Goal: Check status: Check status

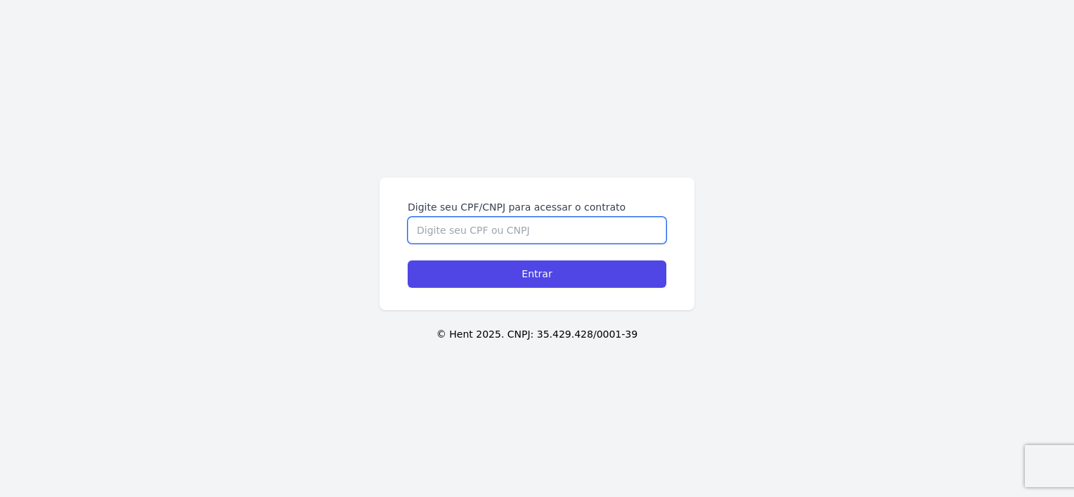
click at [545, 223] on input "Digite seu CPF/CNPJ para acessar o contrato" at bounding box center [536, 230] width 259 height 27
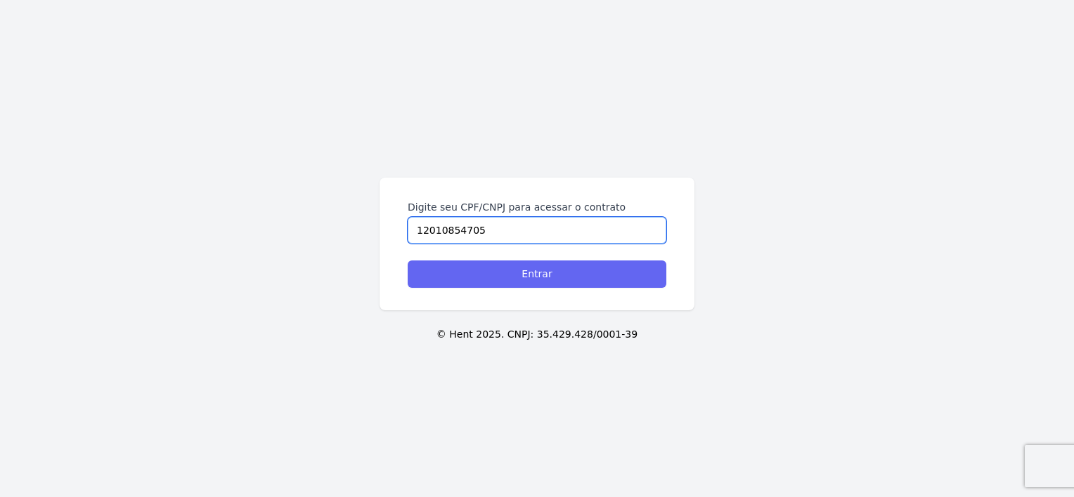
type input "12010854705"
click at [535, 276] on input "Entrar" at bounding box center [536, 274] width 259 height 27
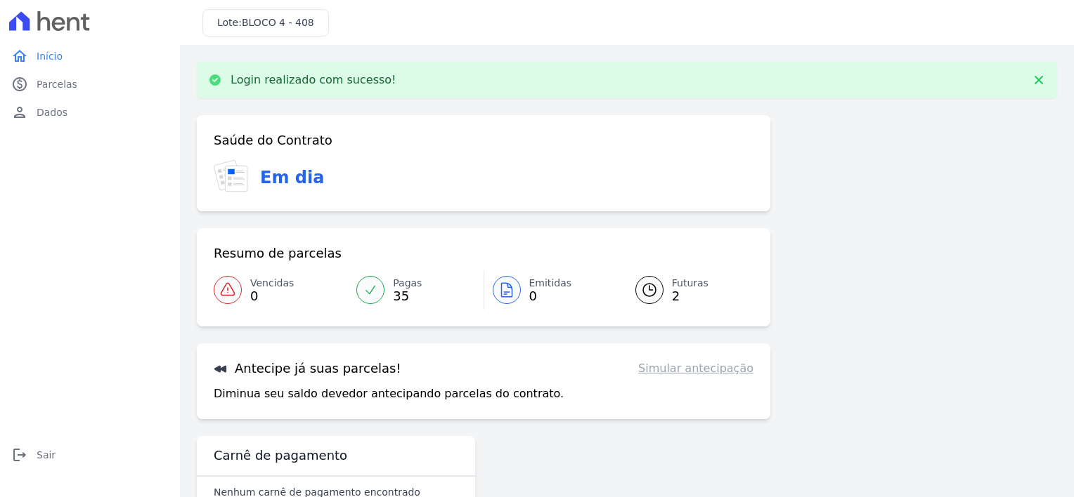
click at [252, 27] on span "BLOCO 4 - 408" at bounding box center [278, 22] width 72 height 11
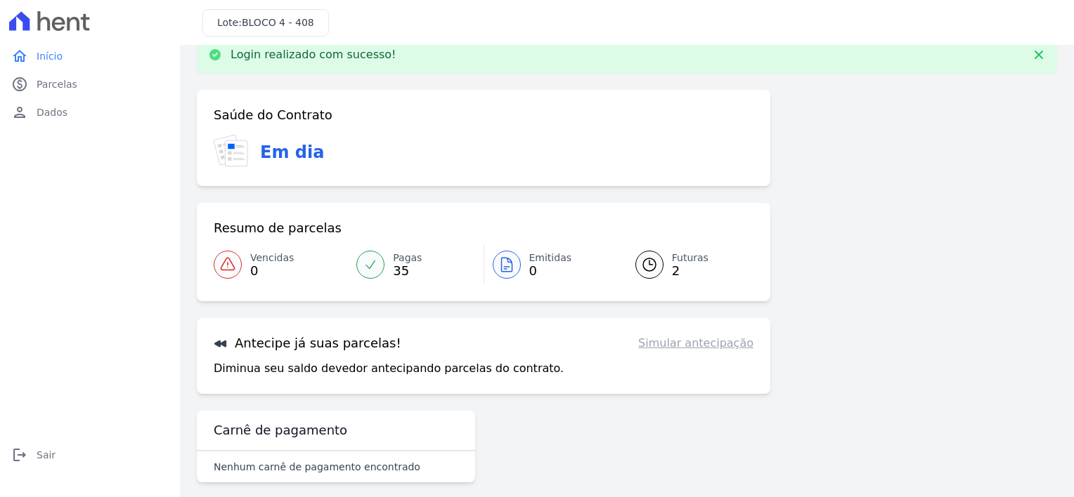
scroll to position [38, 0]
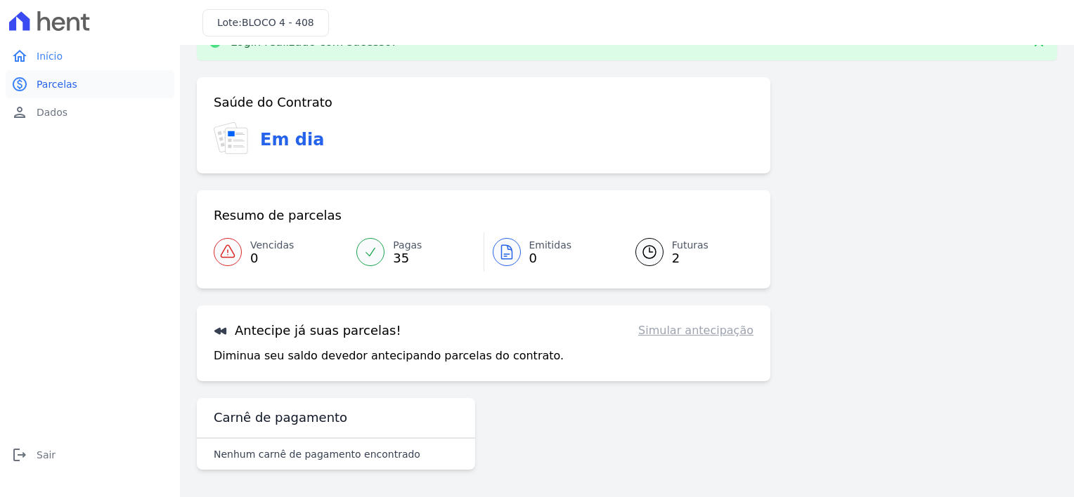
click at [34, 79] on link "paid Parcelas" at bounding box center [90, 84] width 169 height 28
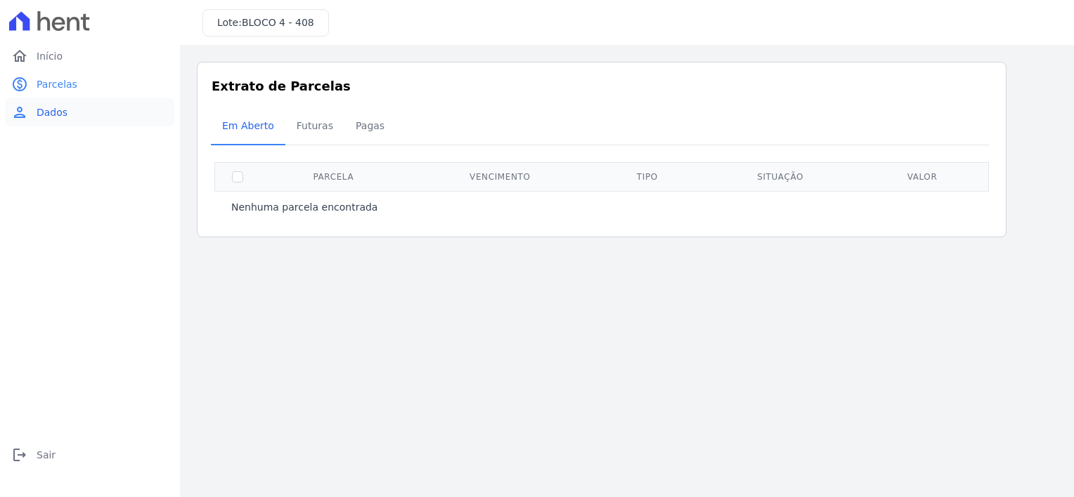
click at [49, 116] on span "Dados" at bounding box center [52, 112] width 31 height 14
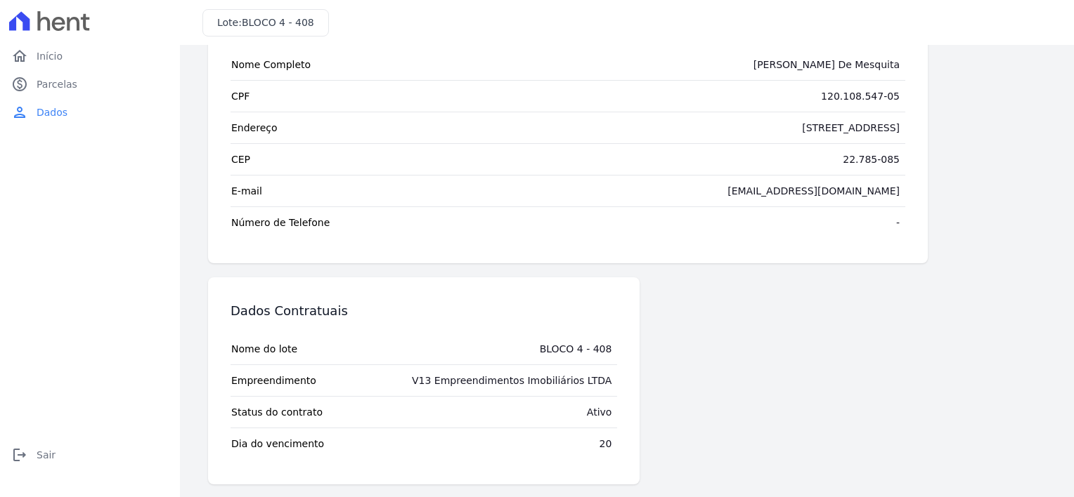
scroll to position [79, 0]
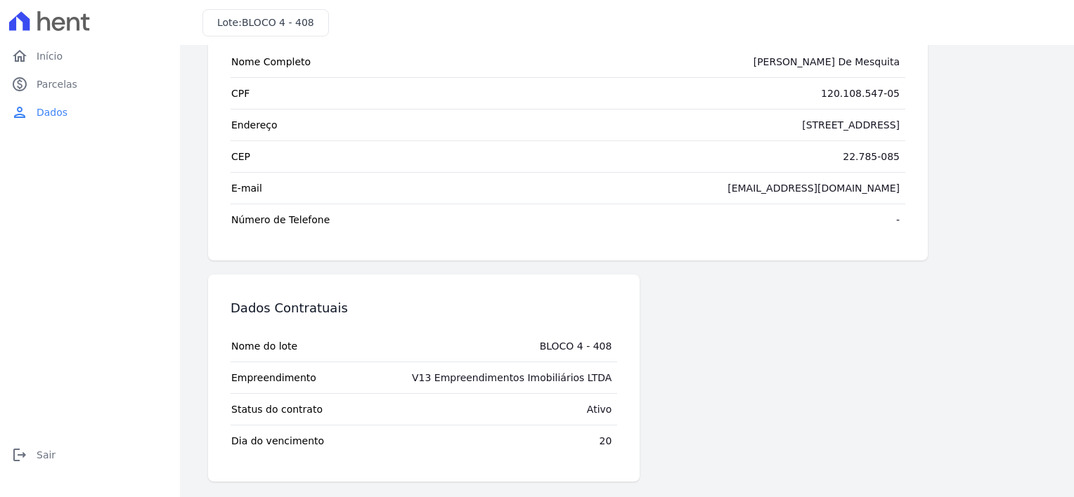
drag, startPoint x: 537, startPoint y: 343, endPoint x: 610, endPoint y: 337, distance: 73.3
click at [610, 337] on tr "Nome do lote BLOCO 4 - 408" at bounding box center [423, 346] width 386 height 31
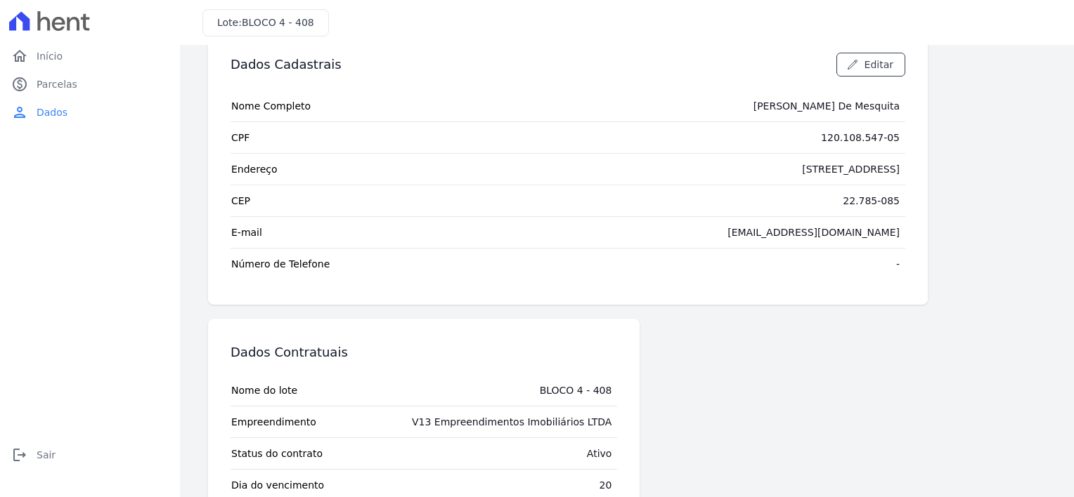
scroll to position [0, 0]
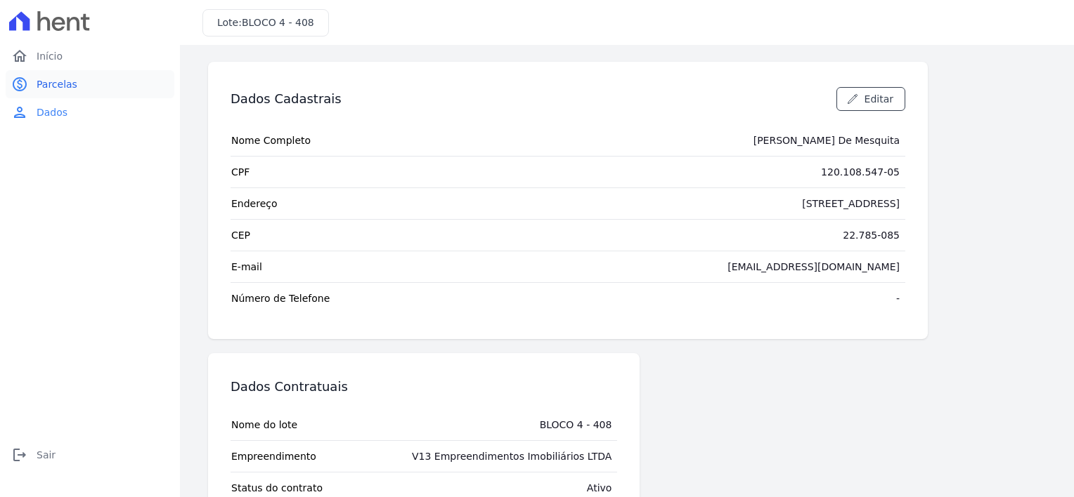
click at [46, 86] on span "Parcelas" at bounding box center [57, 84] width 41 height 14
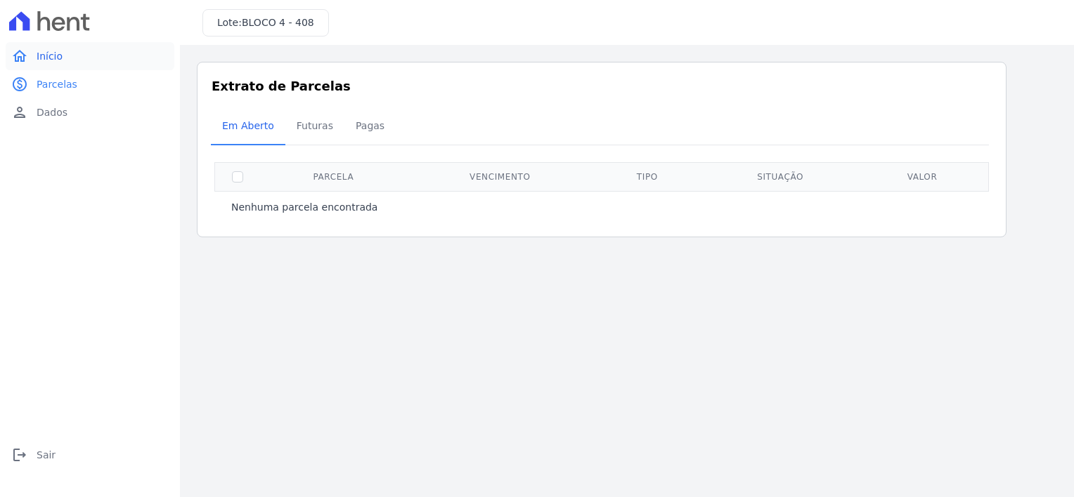
click at [67, 56] on link "home Início" at bounding box center [90, 56] width 169 height 28
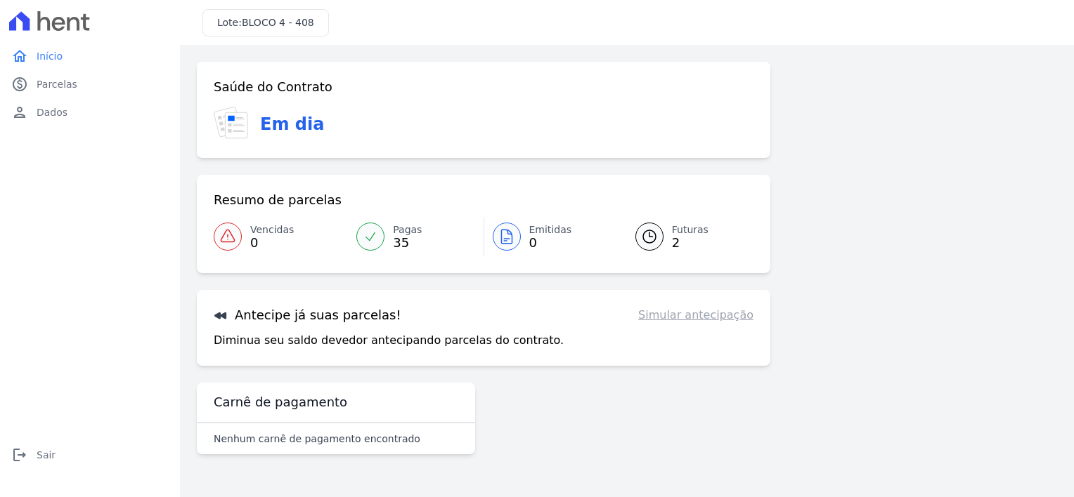
click at [693, 215] on div "Resumo de parcelas Vencidas 0 Pagas 35 Emitidas 0 Futuras 2" at bounding box center [483, 224] width 573 height 98
click at [688, 228] on span "Futuras" at bounding box center [690, 230] width 37 height 15
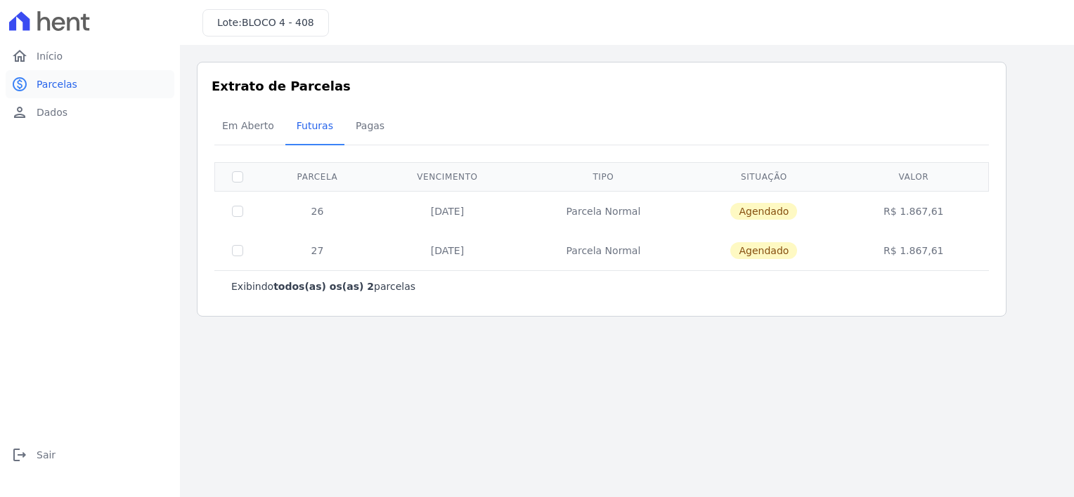
click at [61, 81] on span "Parcelas" at bounding box center [57, 84] width 41 height 14
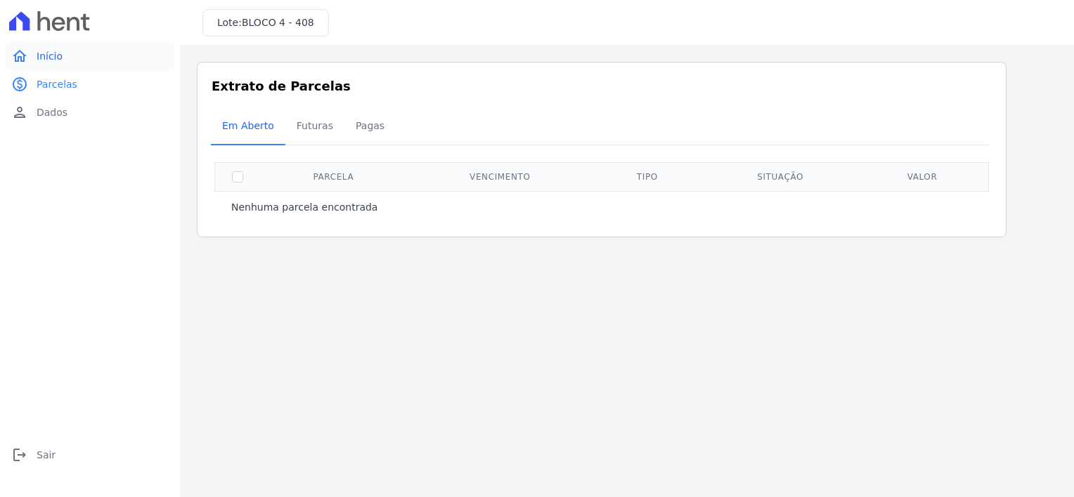
click at [70, 51] on link "home Início" at bounding box center [90, 56] width 169 height 28
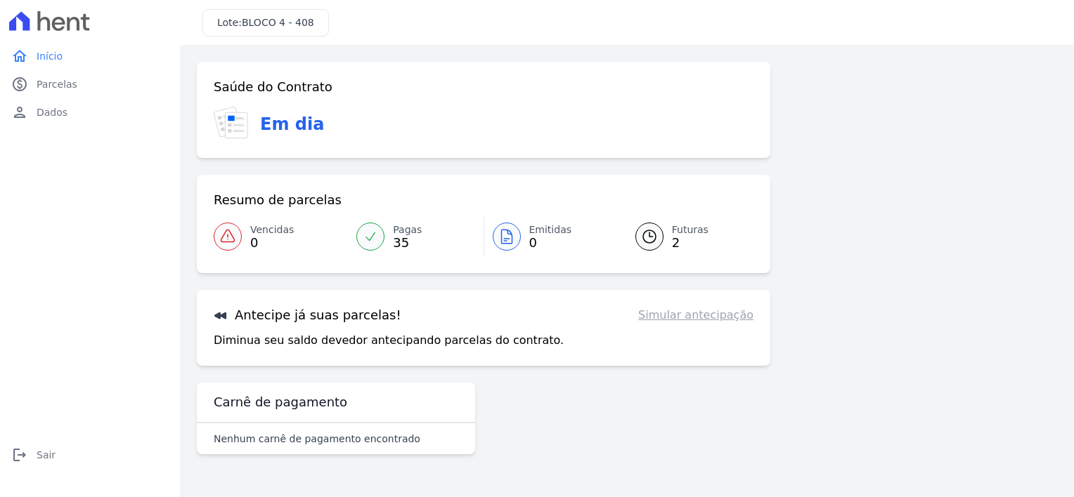
drag, startPoint x: 663, startPoint y: 262, endPoint x: 643, endPoint y: 262, distance: 20.4
click at [646, 268] on div "Resumo de parcelas Vencidas 0 Pagas 35 Emitidas 0 Futuras 2" at bounding box center [483, 224] width 573 height 98
click at [33, 119] on link "person Dados" at bounding box center [90, 112] width 169 height 28
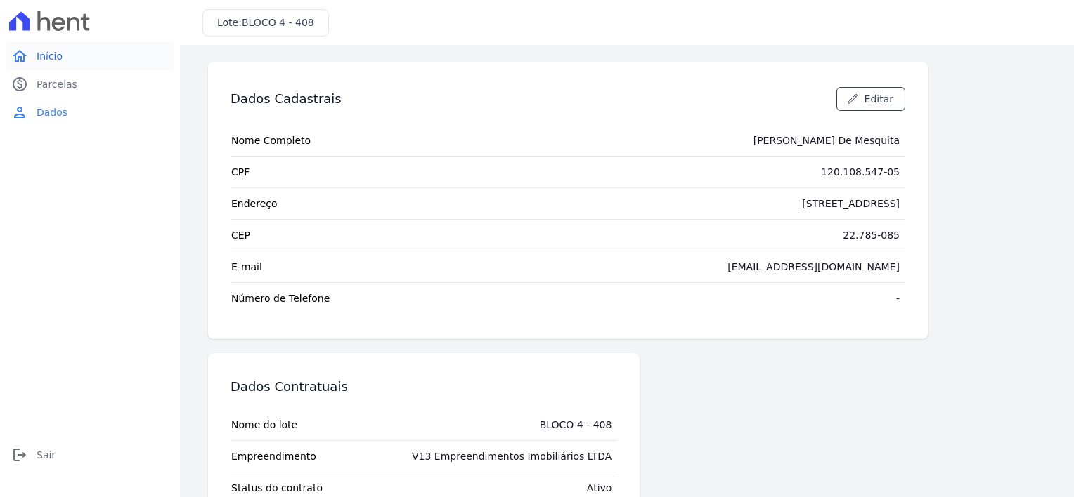
click at [32, 52] on link "home Início" at bounding box center [90, 56] width 169 height 28
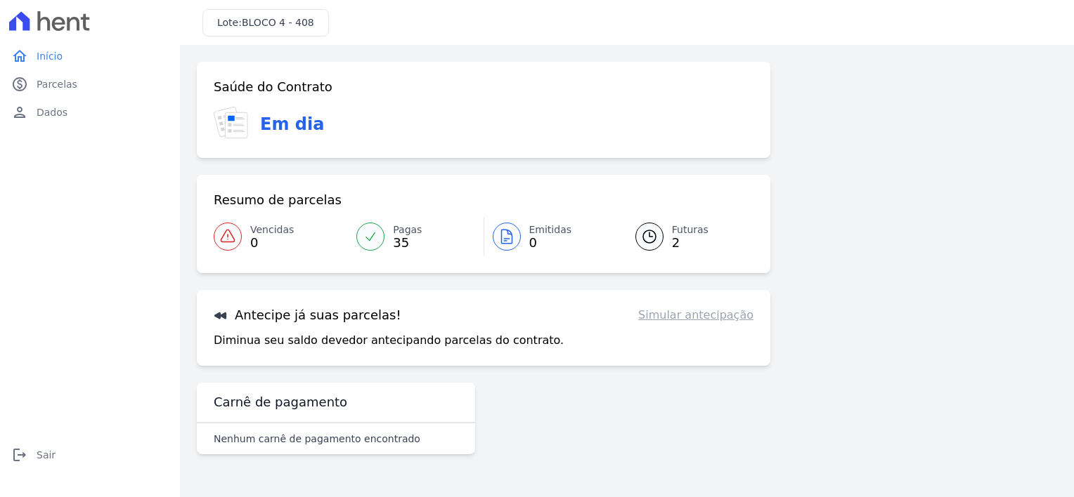
click at [679, 309] on link "Simular antecipação" at bounding box center [695, 315] width 115 height 17
click at [677, 314] on link "Simular antecipação" at bounding box center [695, 315] width 115 height 17
click at [673, 326] on div "Antecipe já suas parcelas! Simular antecipação Diminua seu saldo devedor anteci…" at bounding box center [483, 328] width 573 height 76
click at [675, 320] on link "Simular antecipação" at bounding box center [695, 315] width 115 height 17
